Goal: Use online tool/utility: Utilize a website feature to perform a specific function

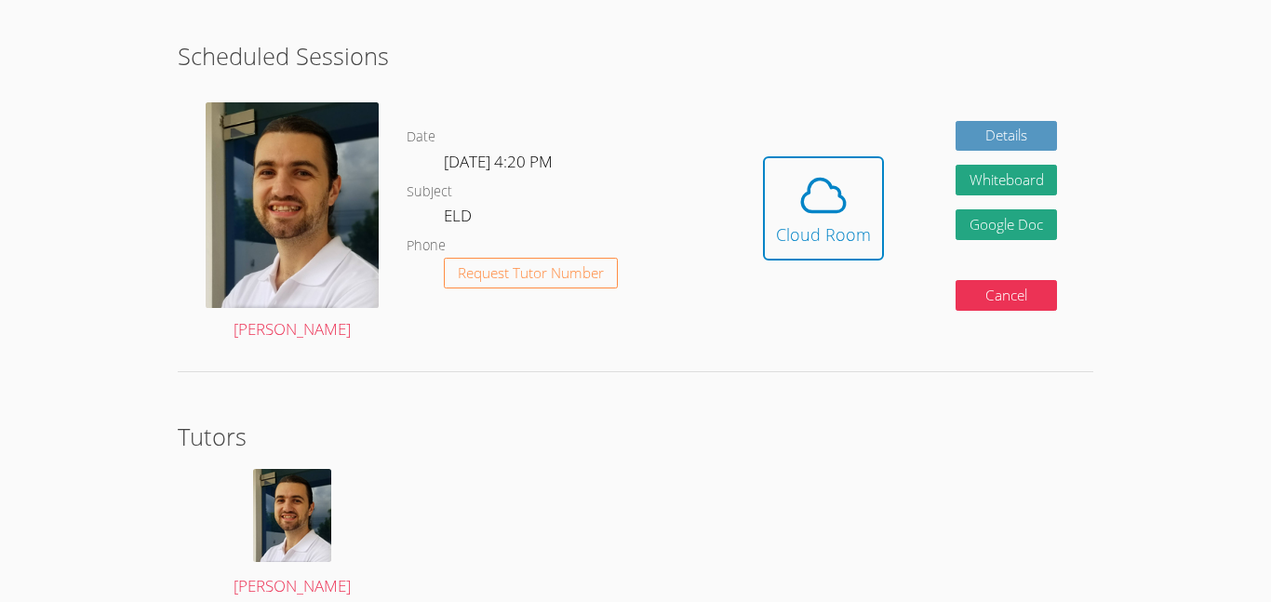
scroll to position [389, 0]
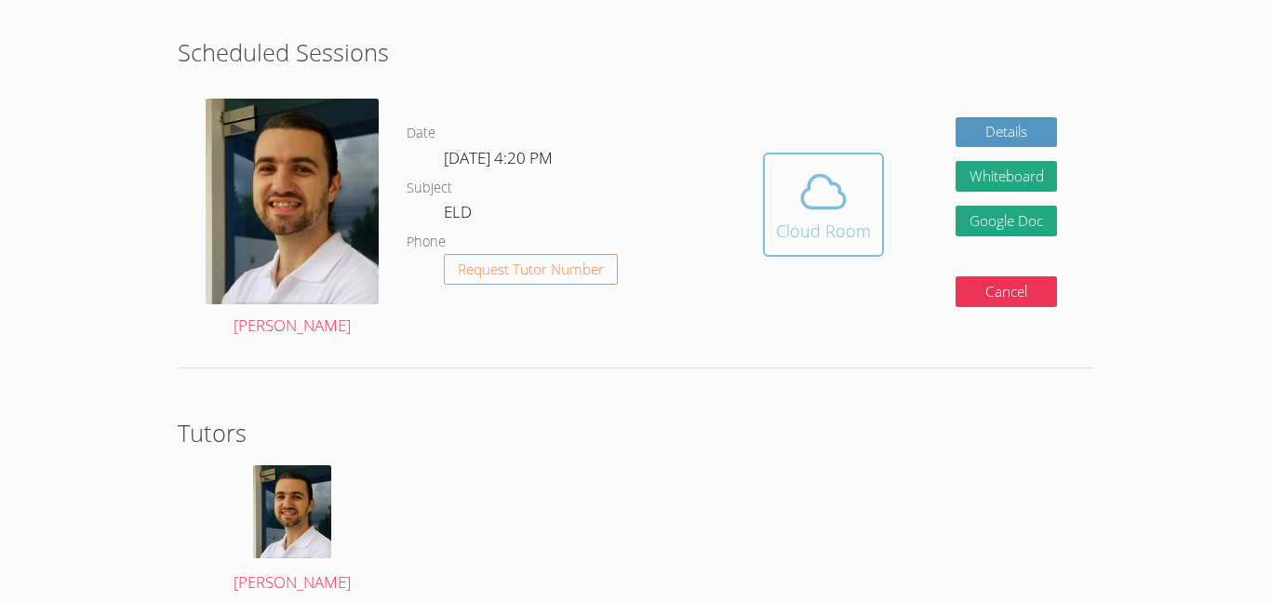
click at [804, 203] on icon at bounding box center [823, 192] width 43 height 33
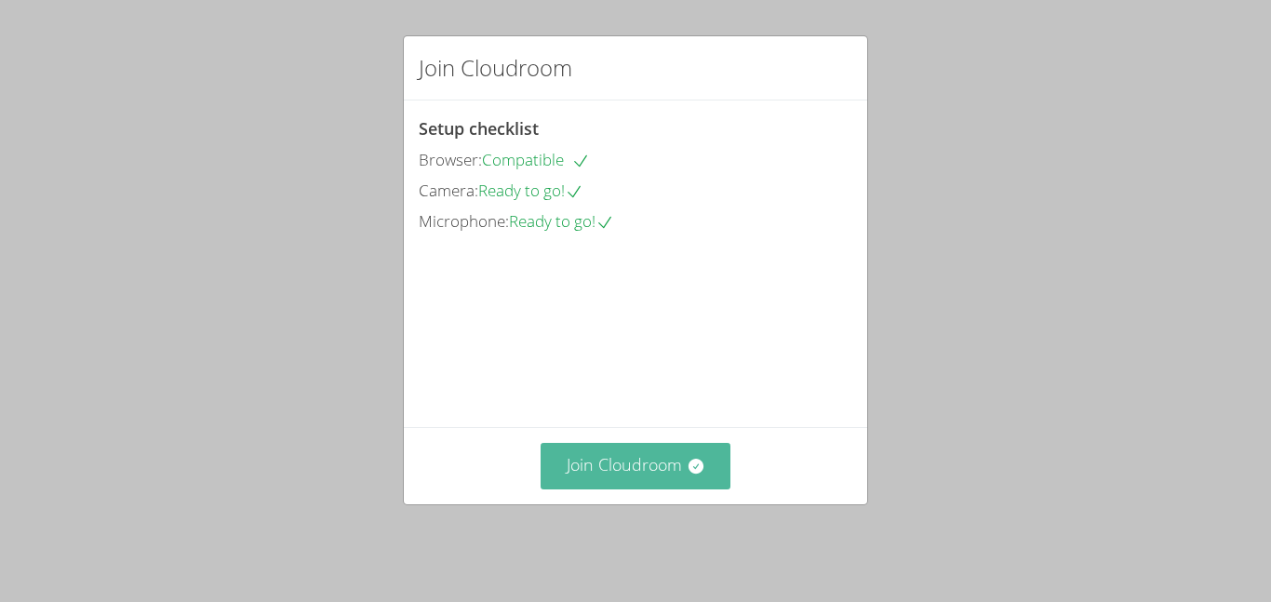
click at [629, 461] on button "Join Cloudroom" at bounding box center [635, 466] width 191 height 46
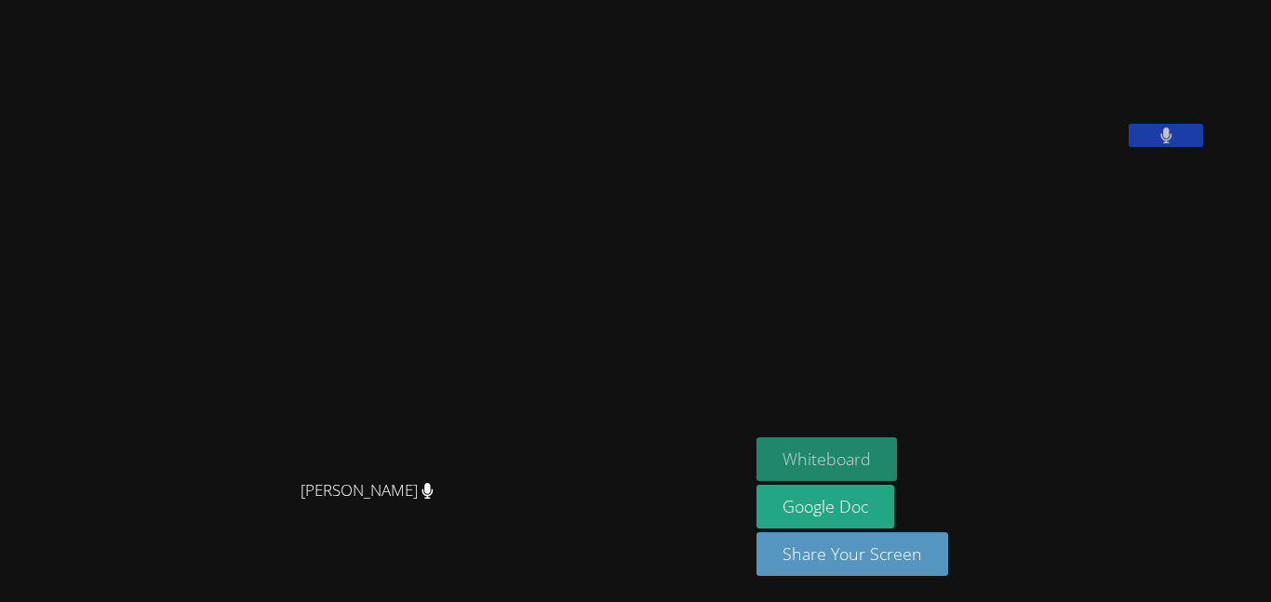
click at [866, 445] on button "Whiteboard" at bounding box center [826, 459] width 140 height 44
